Goal: Task Accomplishment & Management: Manage account settings

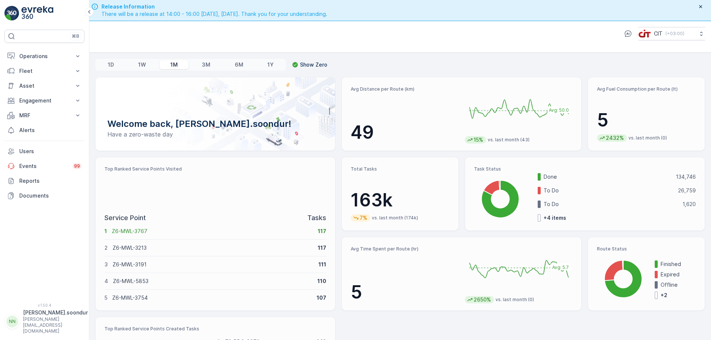
click at [39, 328] on p "[PERSON_NAME][EMAIL_ADDRESS][DOMAIN_NAME]" at bounding box center [55, 326] width 65 height 18
click at [45, 313] on div "Log Out" at bounding box center [44, 309] width 77 height 10
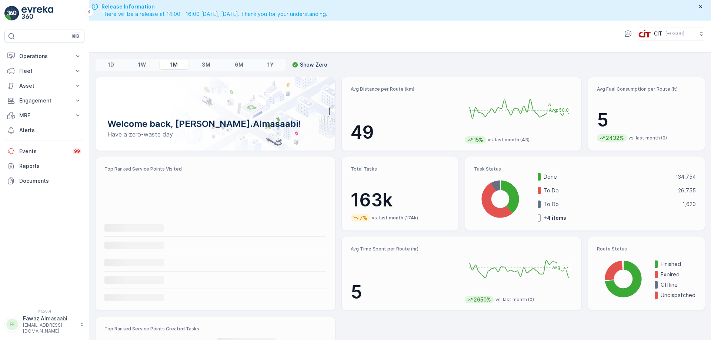
click at [52, 323] on p "Fawaz.Almasaabi" at bounding box center [49, 318] width 53 height 7
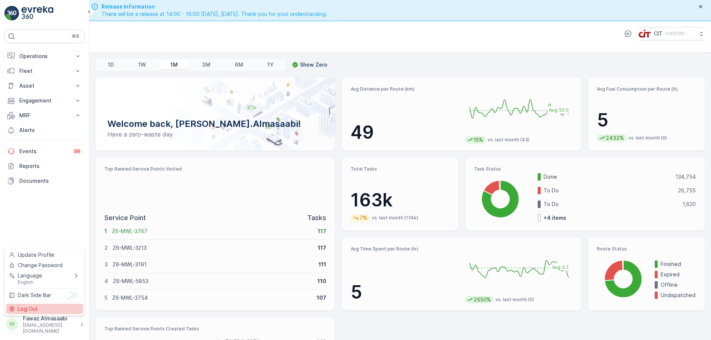
click at [40, 308] on div "Log Out" at bounding box center [44, 309] width 77 height 10
